Goal: Check status: Check status

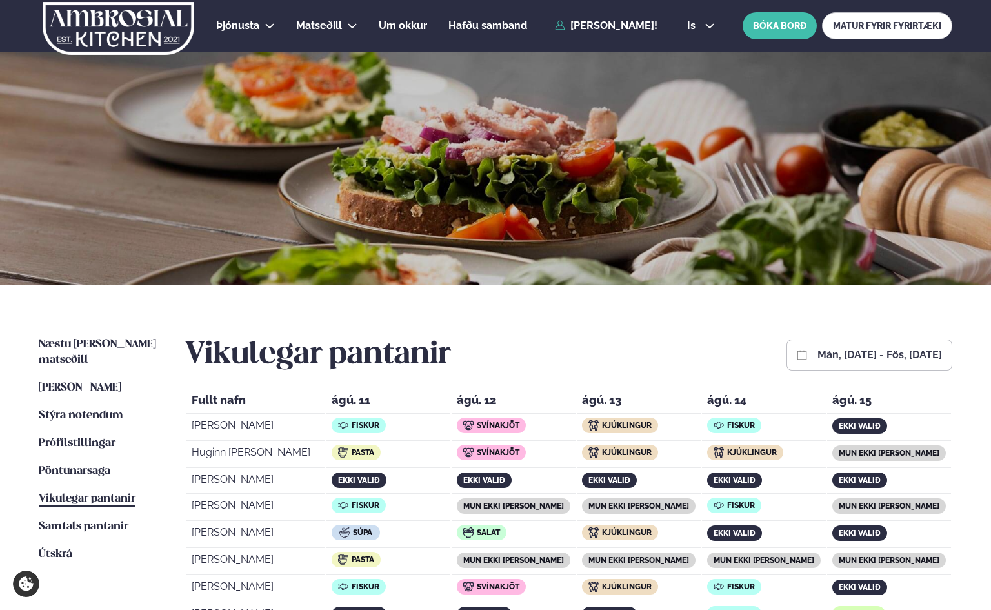
click at [75, 493] on span "Vikulegar pantanir" at bounding box center [87, 498] width 97 height 11
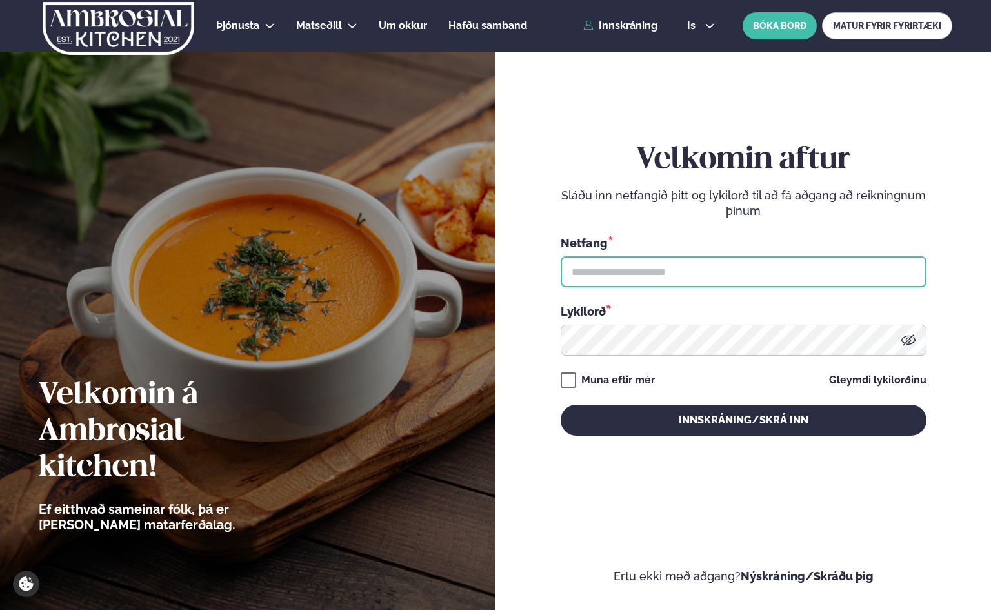
click at [628, 268] on input "text" at bounding box center [744, 271] width 366 height 31
type input "**********"
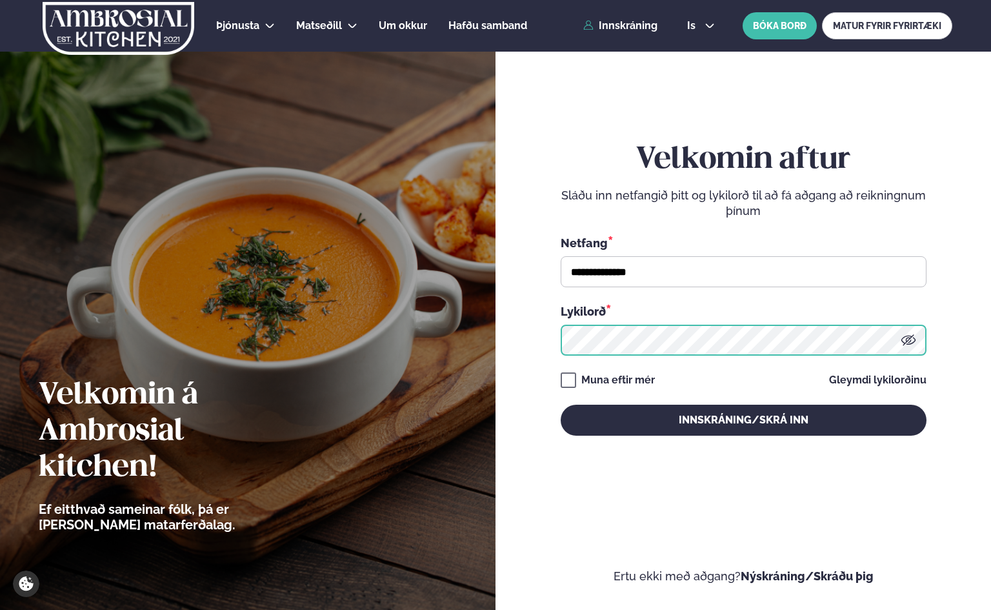
click at [561, 405] on button "Innskráning/Skrá inn" at bounding box center [744, 420] width 366 height 31
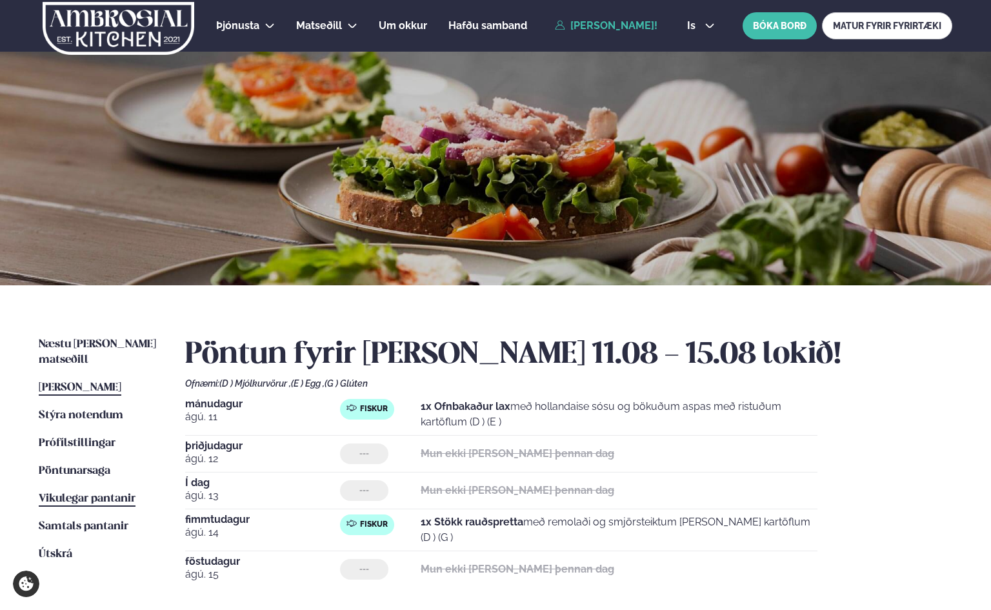
click at [105, 493] on span "Vikulegar pantanir" at bounding box center [87, 498] width 97 height 11
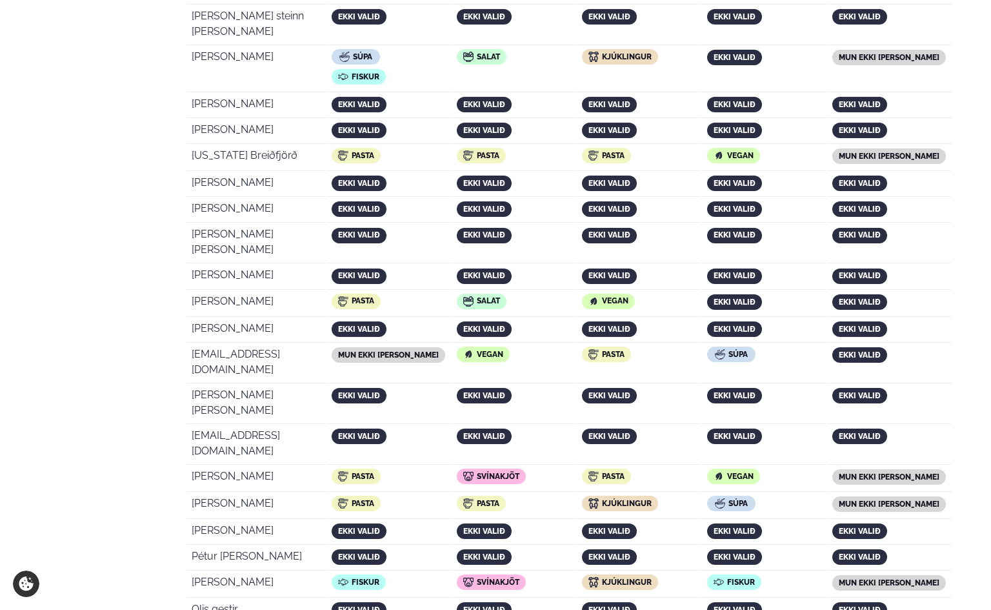
scroll to position [2574, 0]
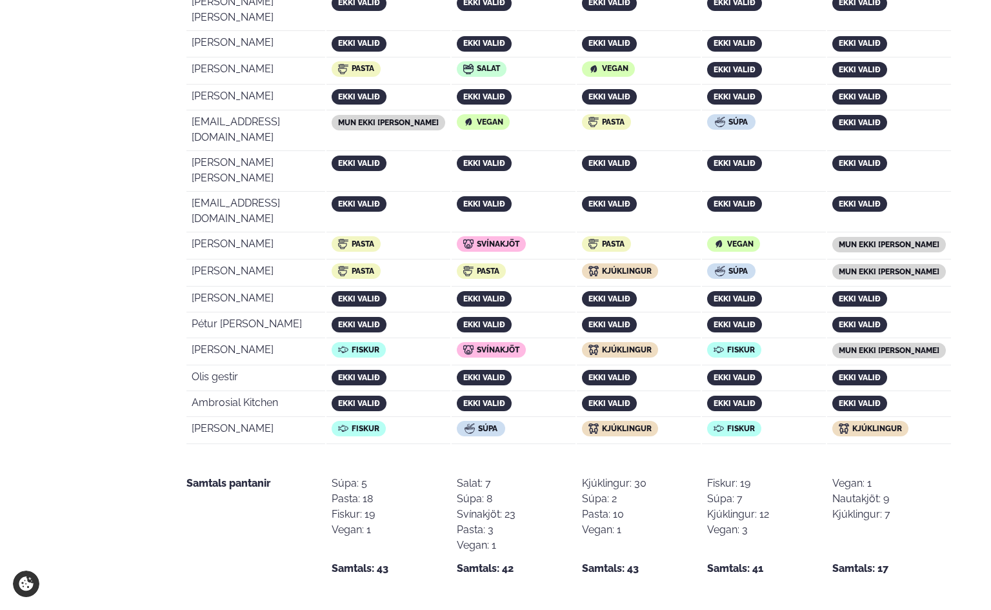
drag, startPoint x: 213, startPoint y: 179, endPoint x: 926, endPoint y: 145, distance: 714.4
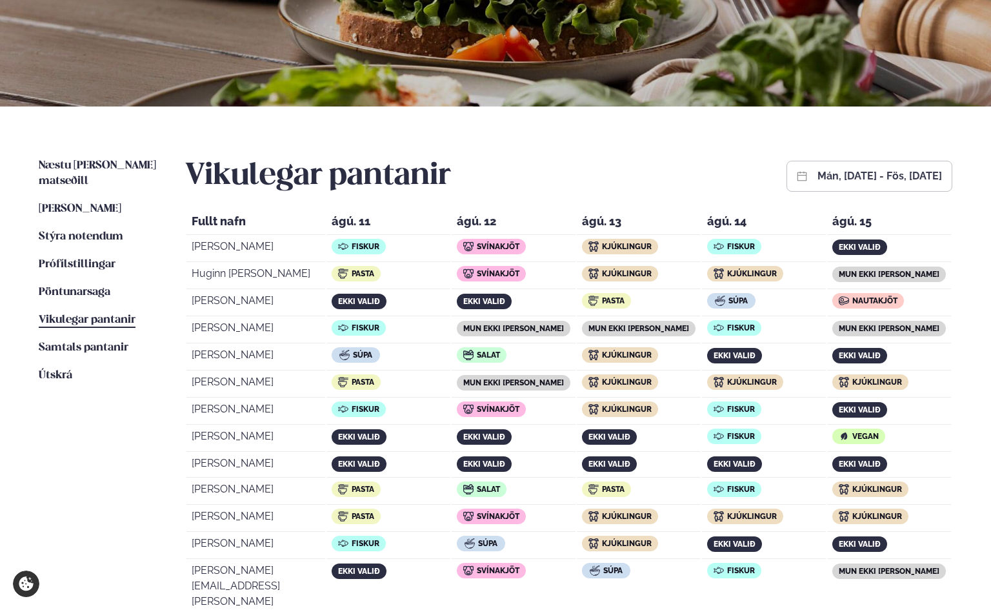
scroll to position [215, 0]
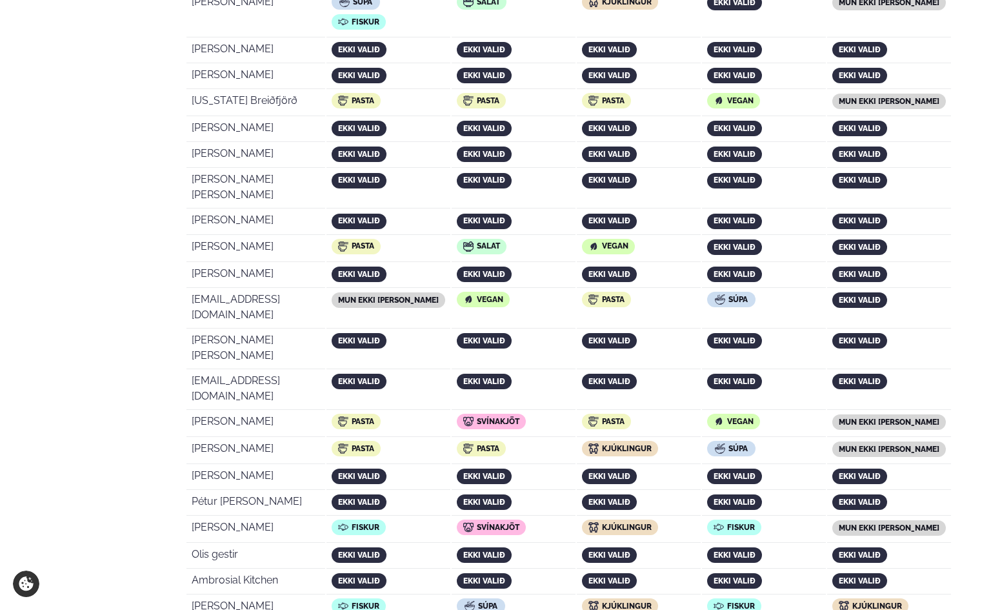
scroll to position [2574, 0]
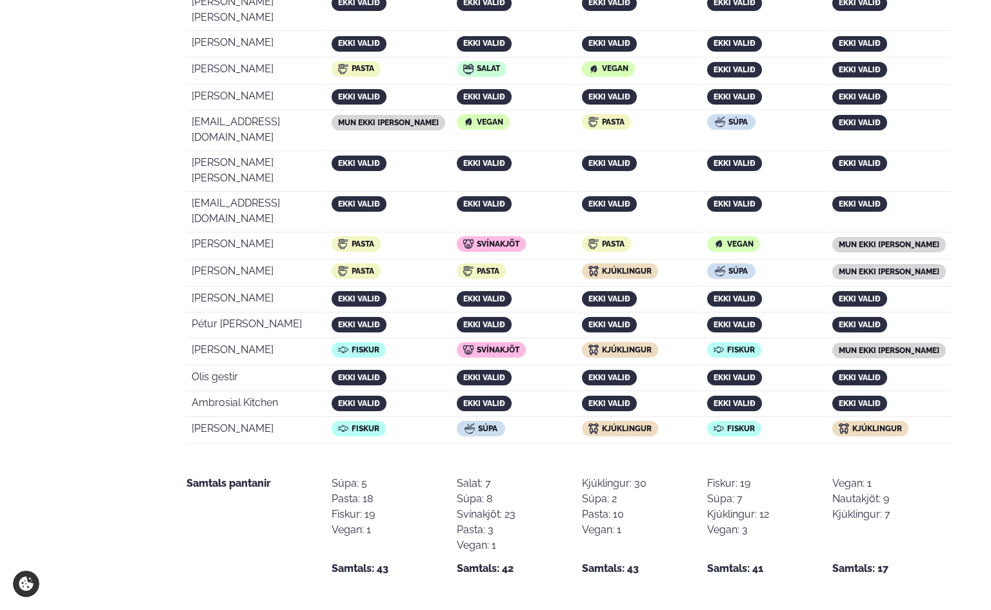
drag, startPoint x: 194, startPoint y: 177, endPoint x: 921, endPoint y: 159, distance: 727.3
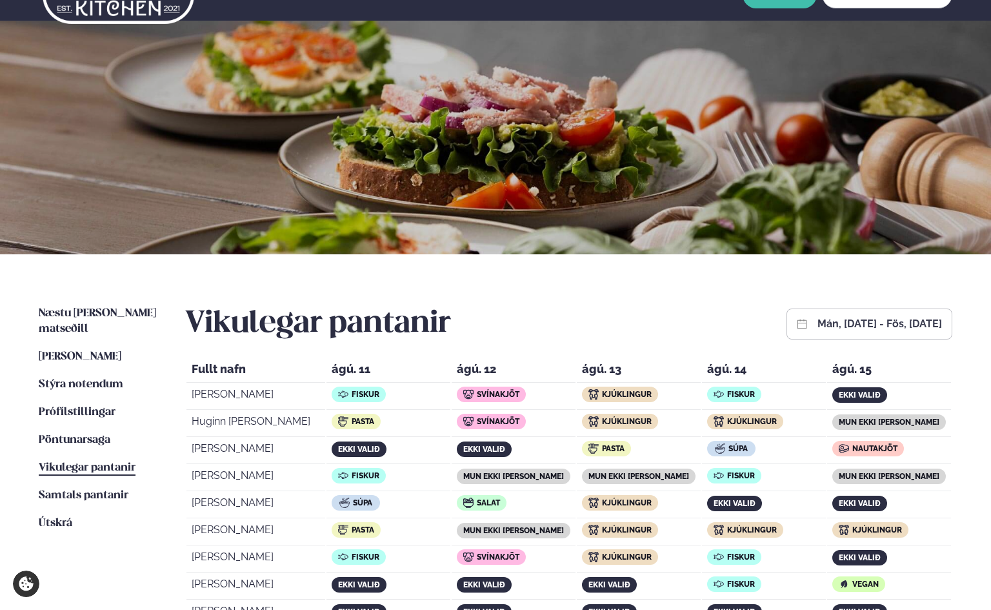
scroll to position [0, 0]
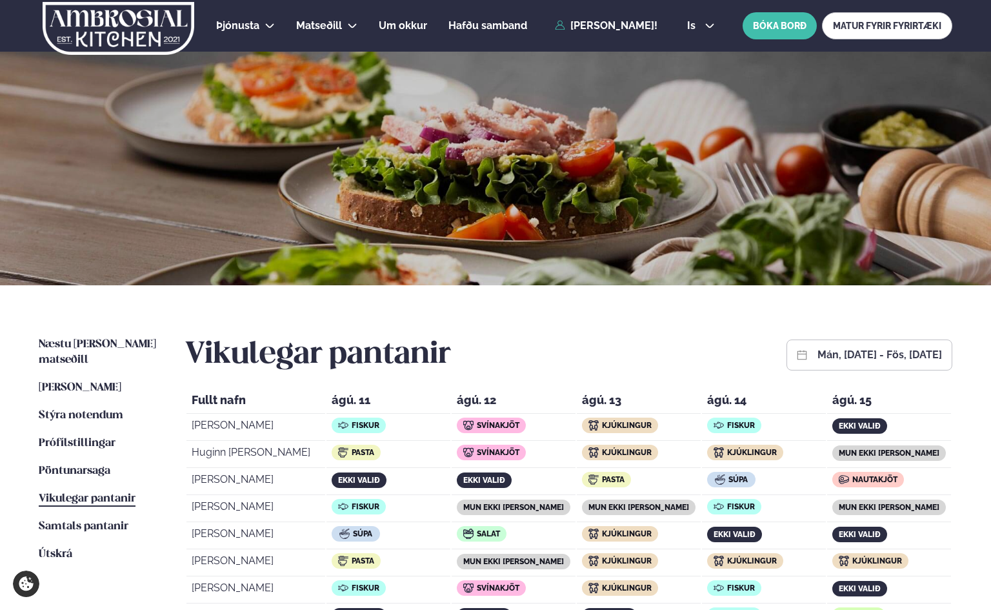
drag, startPoint x: 191, startPoint y: 396, endPoint x: 864, endPoint y: 414, distance: 673.1
click at [864, 414] on tr "Fullt nafn ágú. 11 ágú. 12 ágú. 13 ágú. 14 ágú. 15" at bounding box center [568, 402] width 765 height 24
click at [864, 414] on th "ágú. 15" at bounding box center [889, 402] width 124 height 24
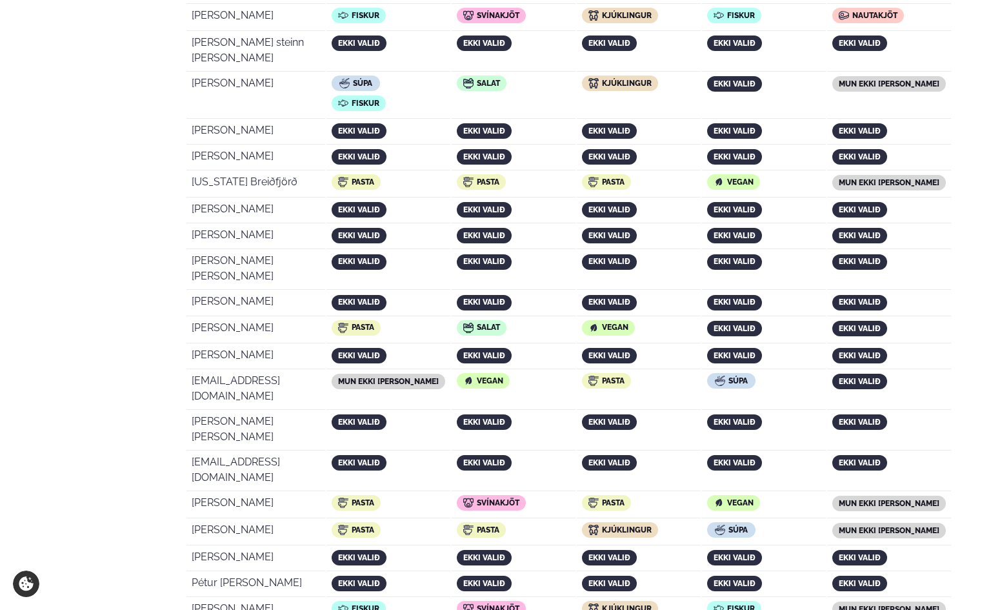
scroll to position [2316, 0]
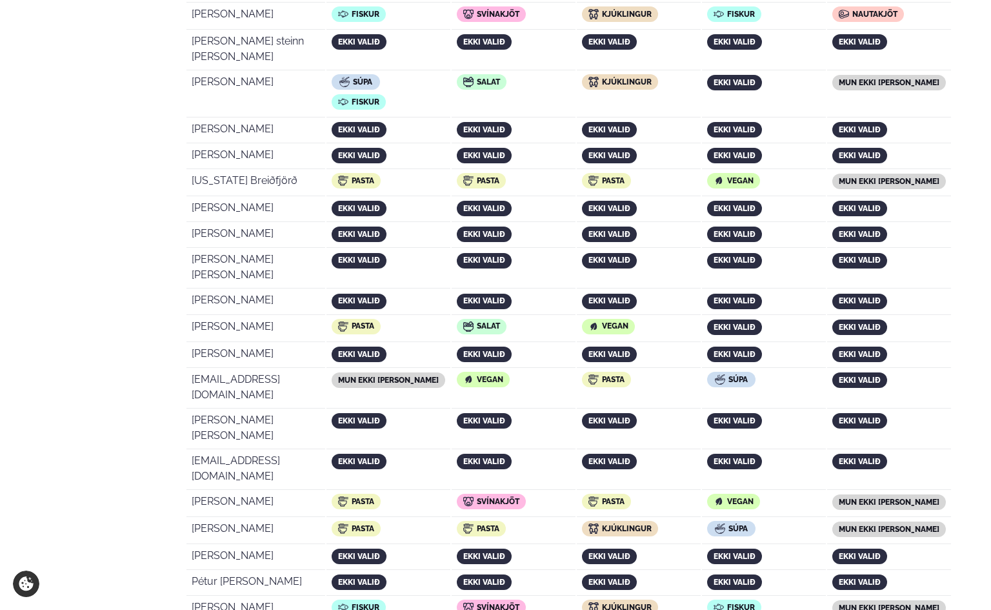
drag, startPoint x: 190, startPoint y: 396, endPoint x: 917, endPoint y: 411, distance: 727.3
click at [445, 599] on div "Fiskur" at bounding box center [389, 607] width 114 height 17
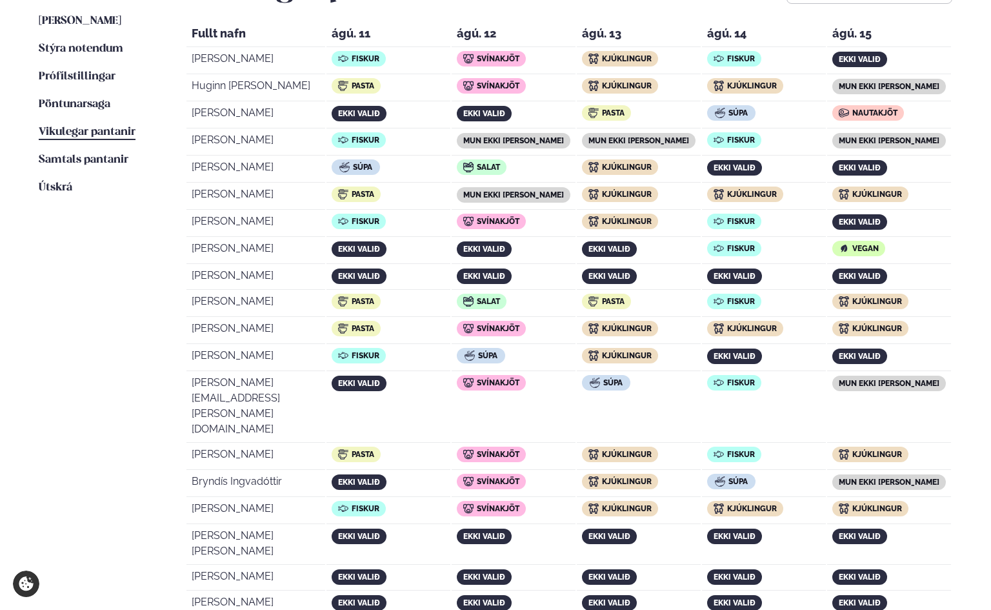
scroll to position [215, 0]
